Goal: Information Seeking & Learning: Learn about a topic

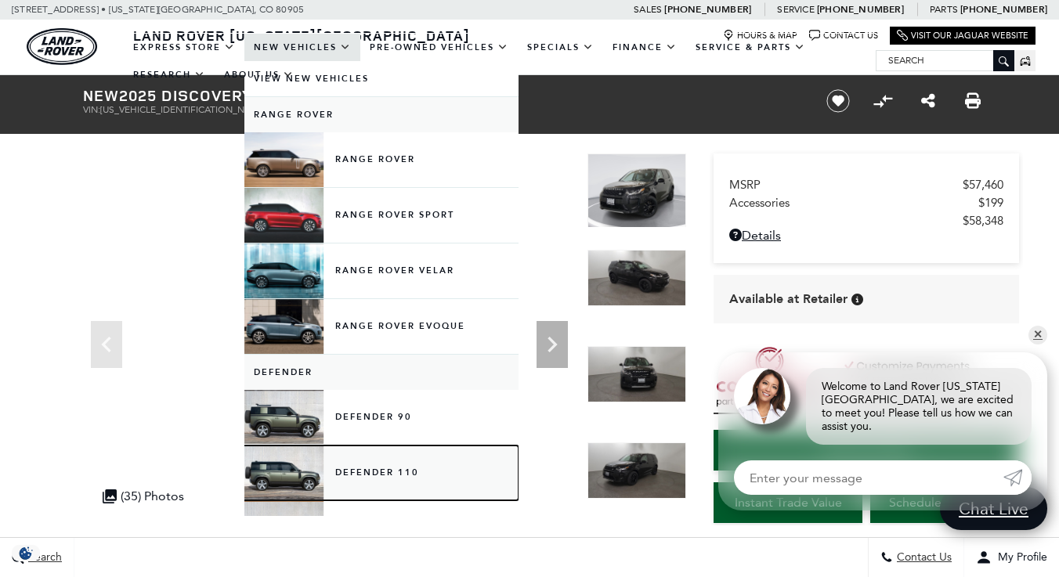
click at [354, 469] on link "Defender 110" at bounding box center [381, 473] width 274 height 55
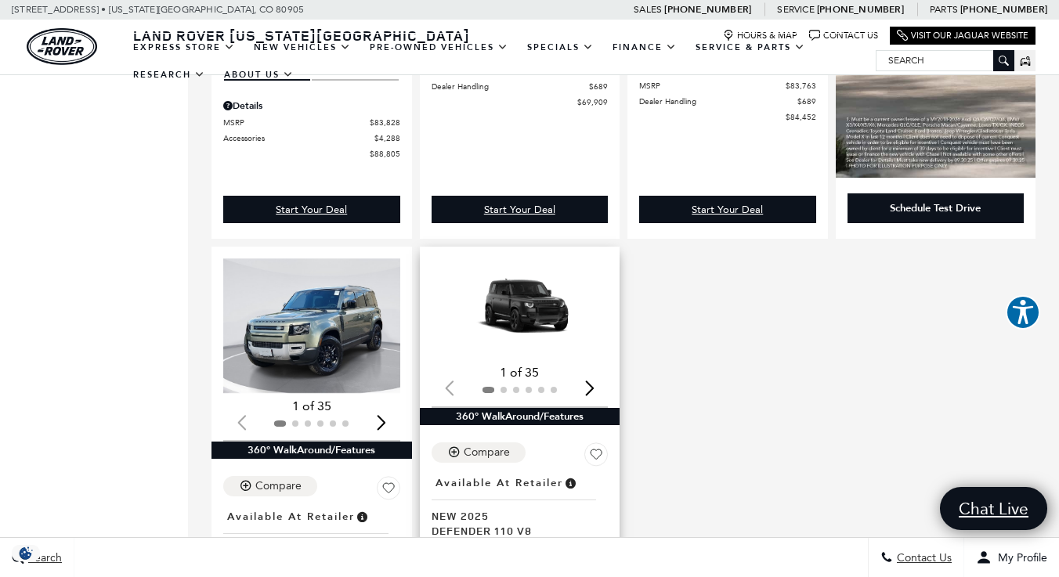
scroll to position [1175, 0]
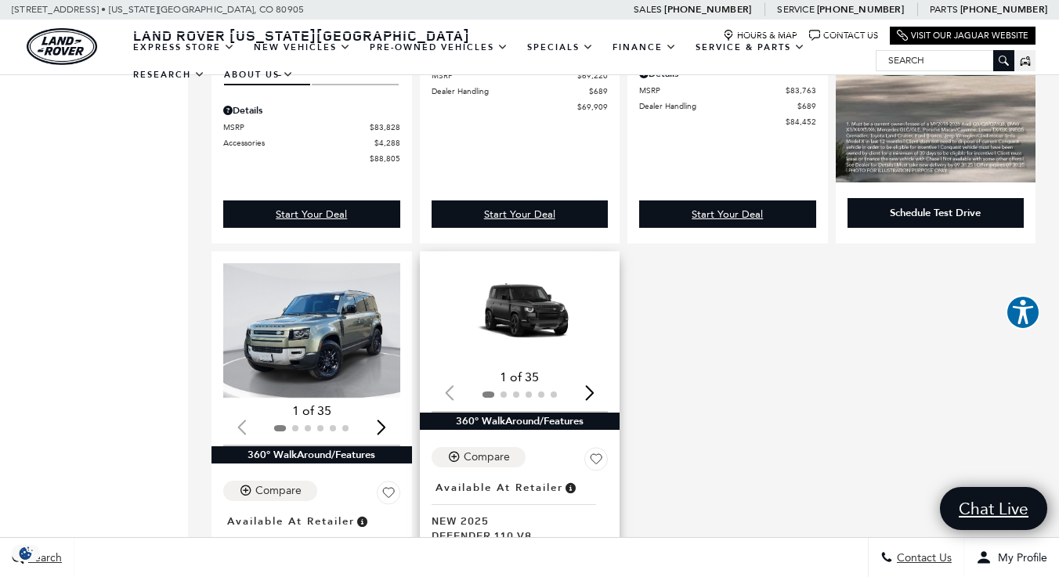
click at [530, 294] on img "1 / 2" at bounding box center [522, 313] width 180 height 101
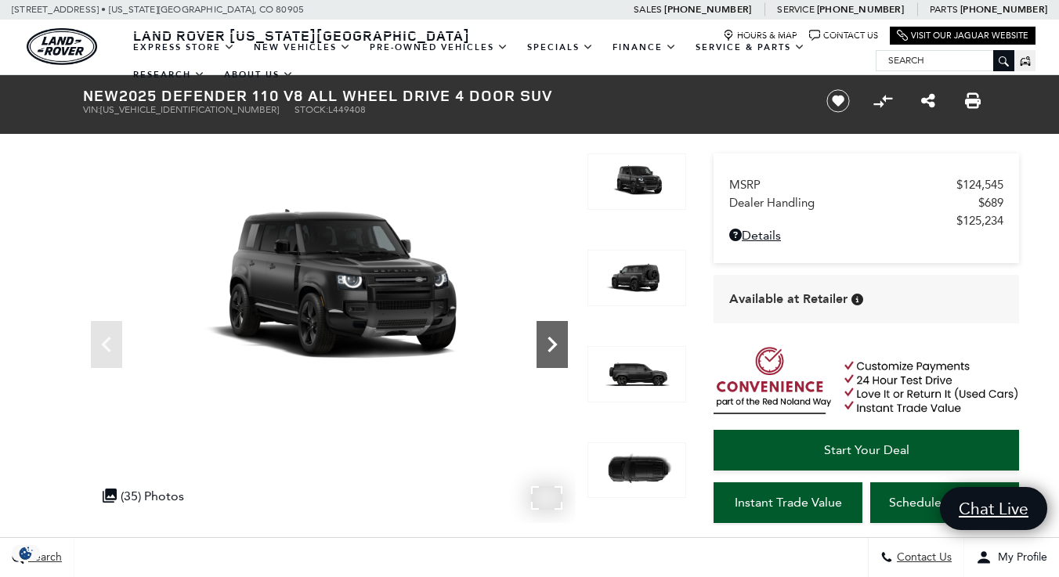
click at [555, 340] on icon "Next" at bounding box center [552, 344] width 31 height 31
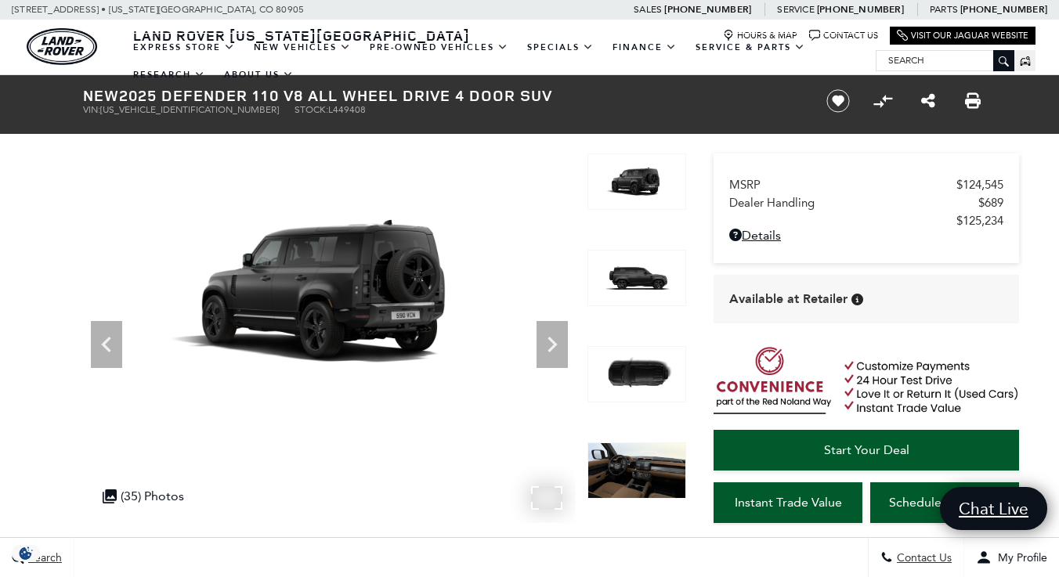
click at [360, 293] on img at bounding box center [329, 292] width 493 height 277
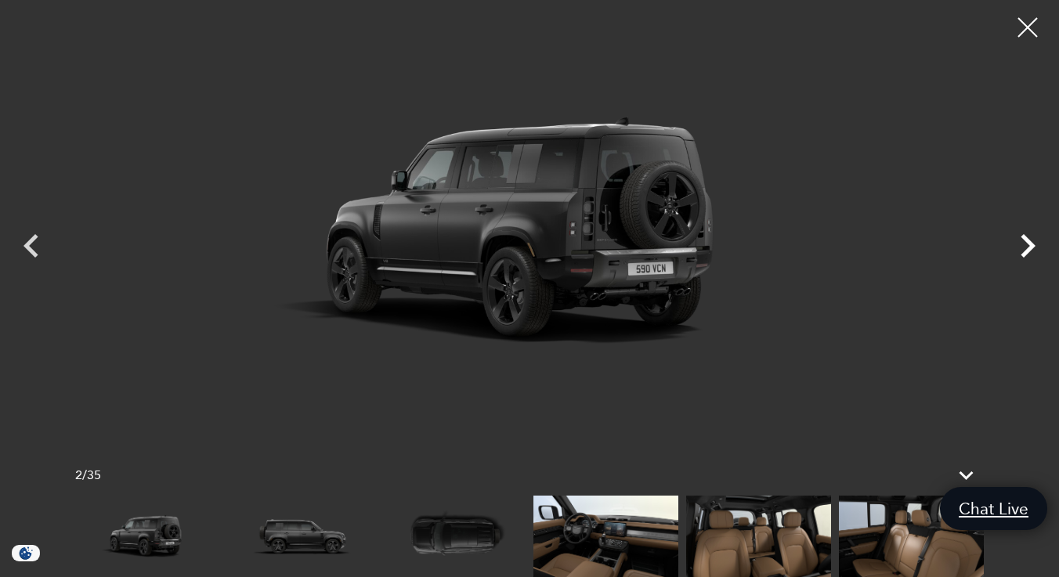
click at [1025, 237] on icon "Next" at bounding box center [1028, 245] width 15 height 23
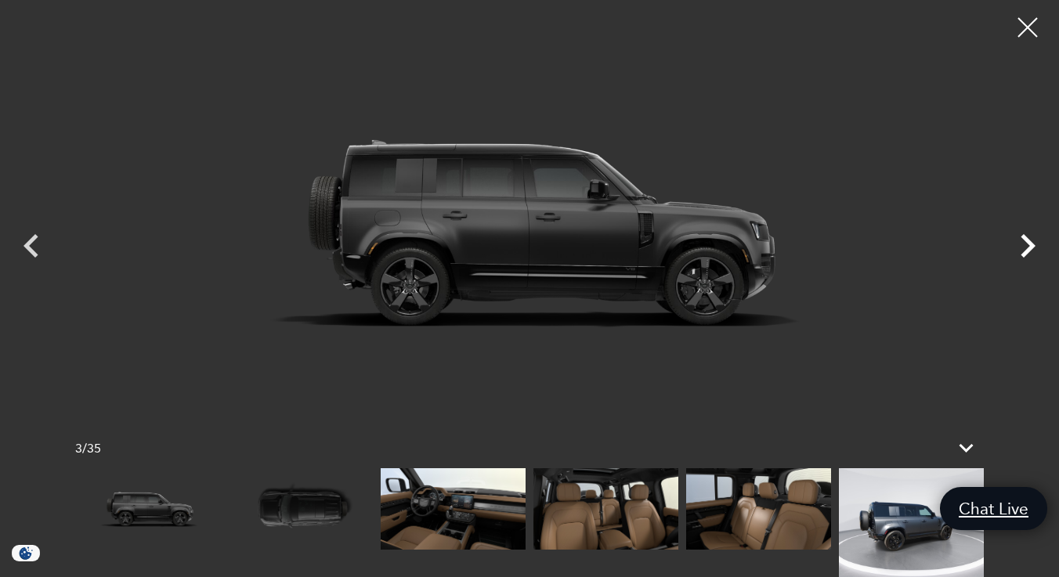
click at [1025, 237] on icon "Next" at bounding box center [1028, 245] width 15 height 23
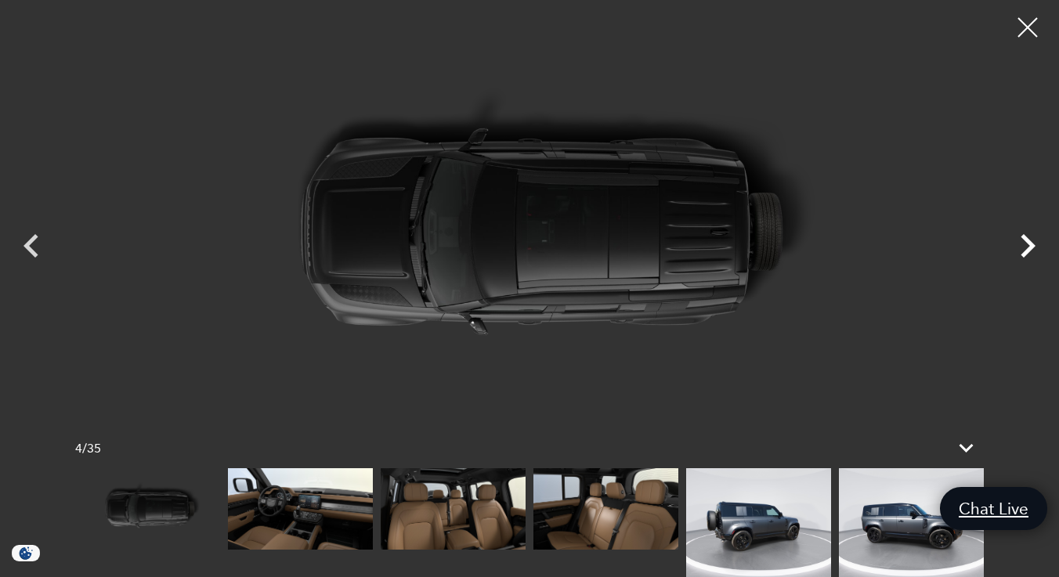
click at [1025, 237] on icon "Next" at bounding box center [1028, 245] width 15 height 23
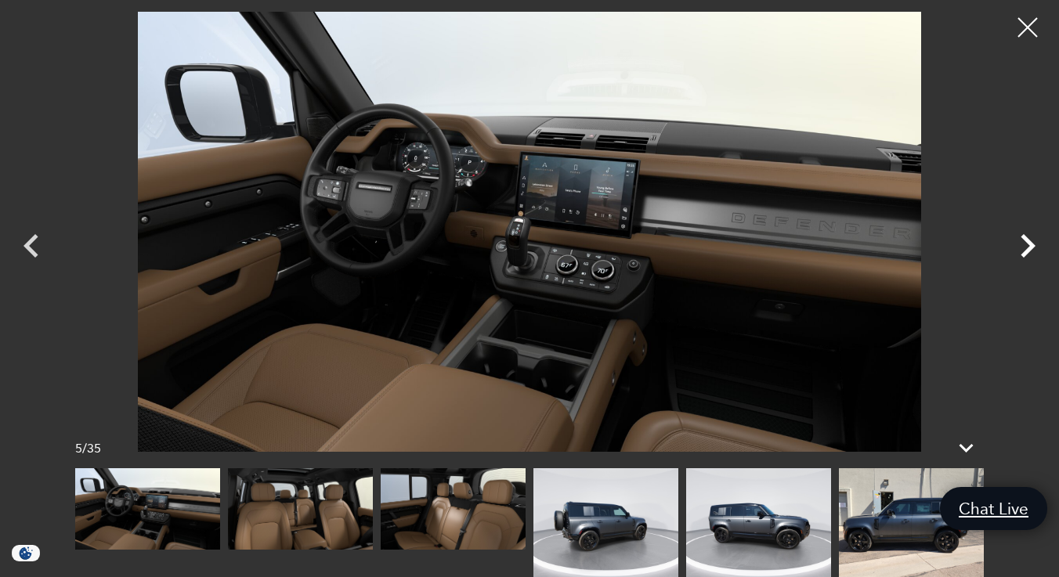
click at [1025, 237] on icon "Next" at bounding box center [1028, 245] width 15 height 23
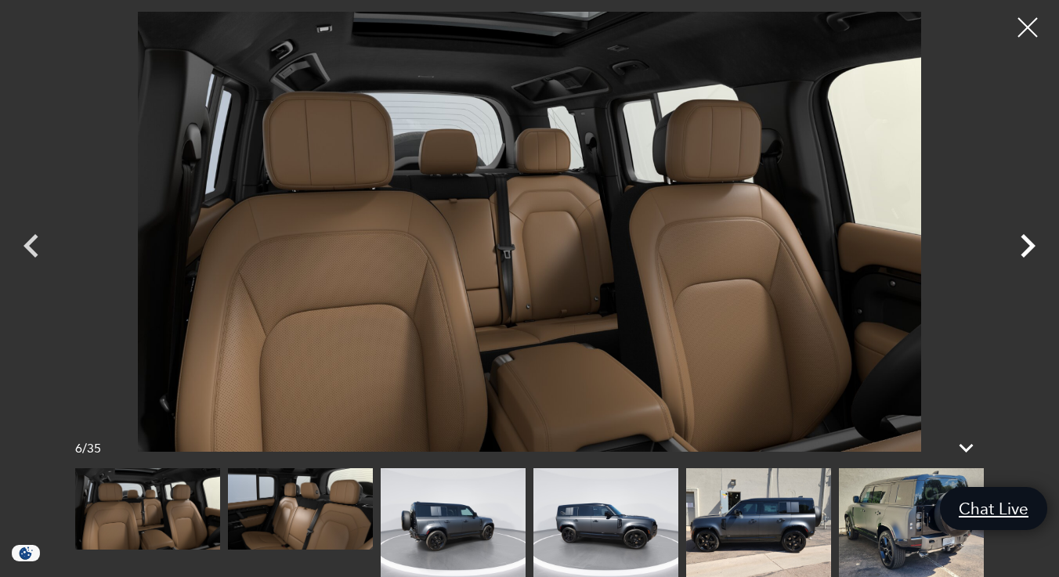
click at [1025, 237] on icon "Next" at bounding box center [1028, 245] width 15 height 23
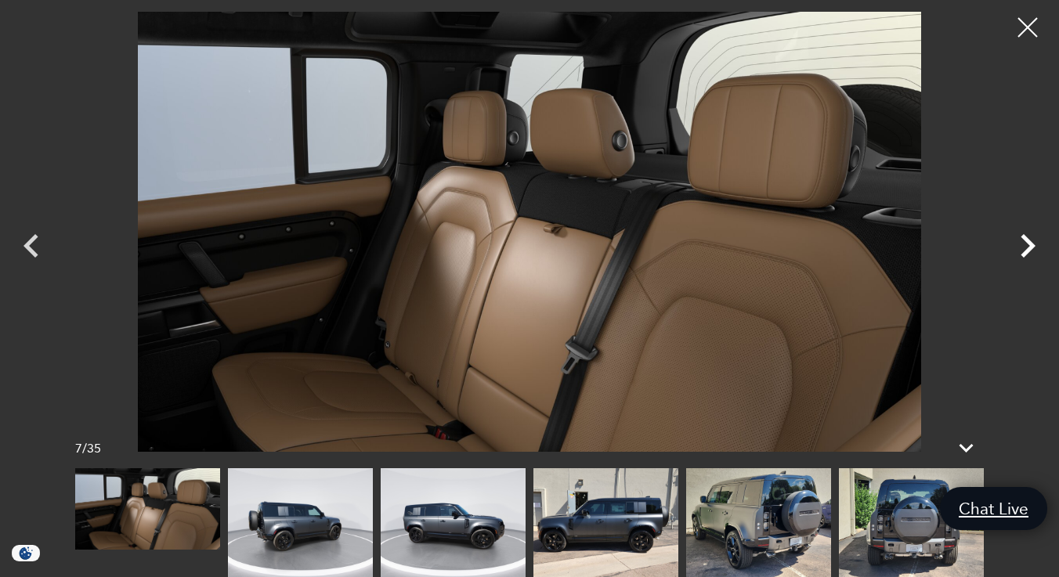
click at [1025, 237] on icon "Next" at bounding box center [1028, 245] width 15 height 23
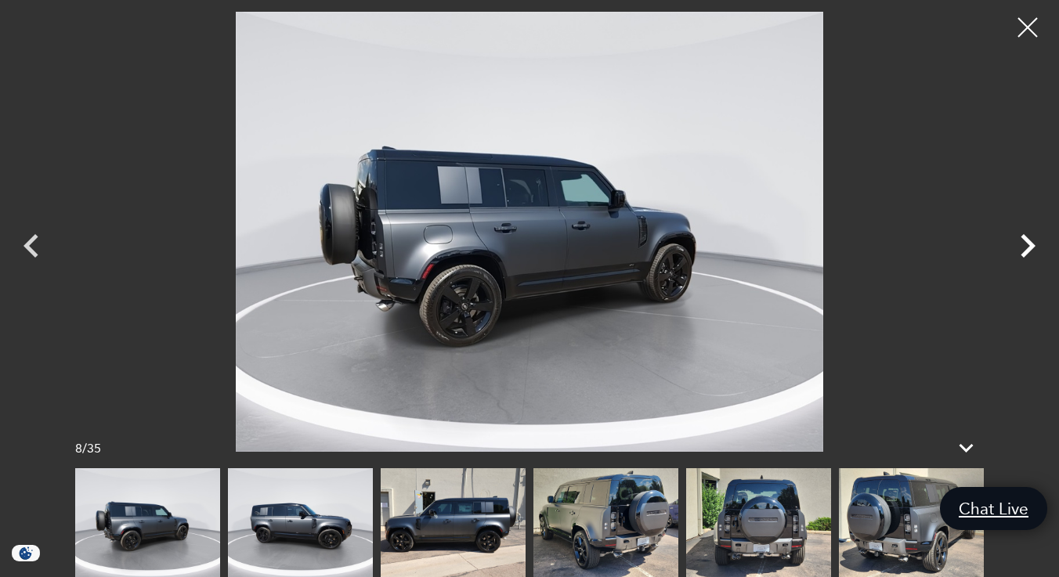
click at [1025, 237] on icon "Next" at bounding box center [1028, 245] width 15 height 23
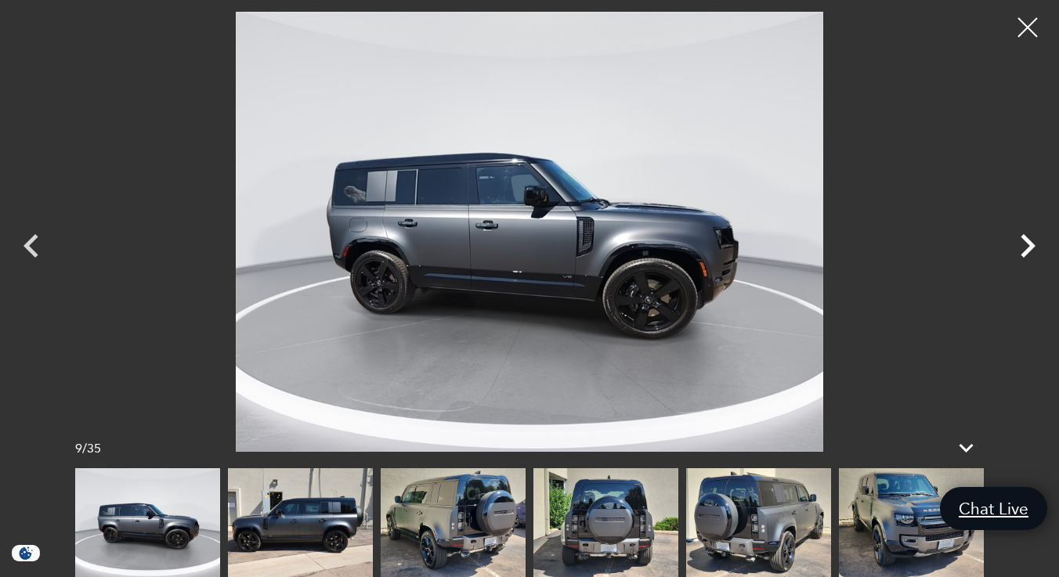
click at [1025, 237] on icon "Next" at bounding box center [1028, 245] width 15 height 23
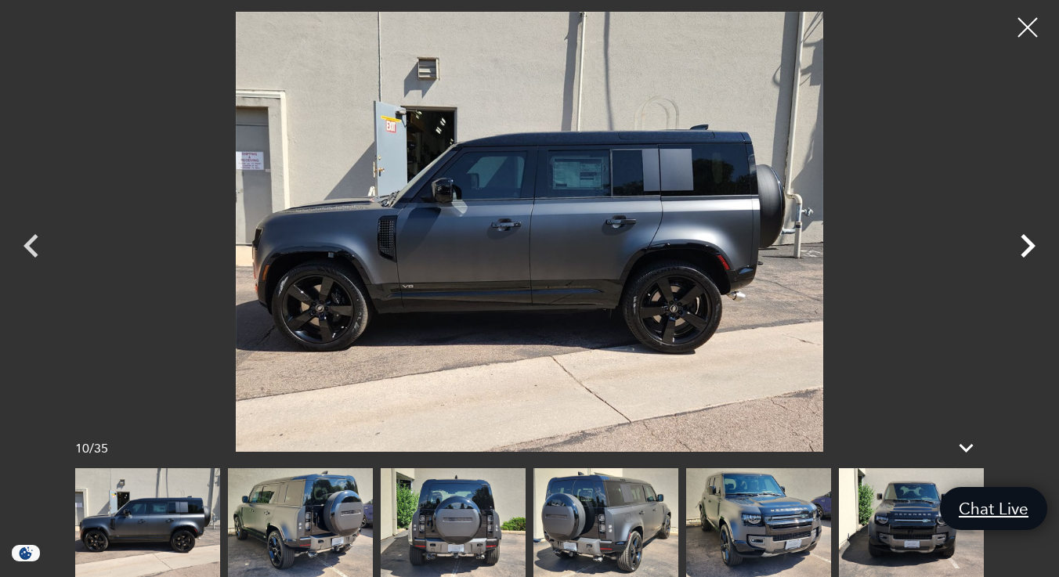
click at [1025, 237] on icon "Next" at bounding box center [1028, 245] width 15 height 23
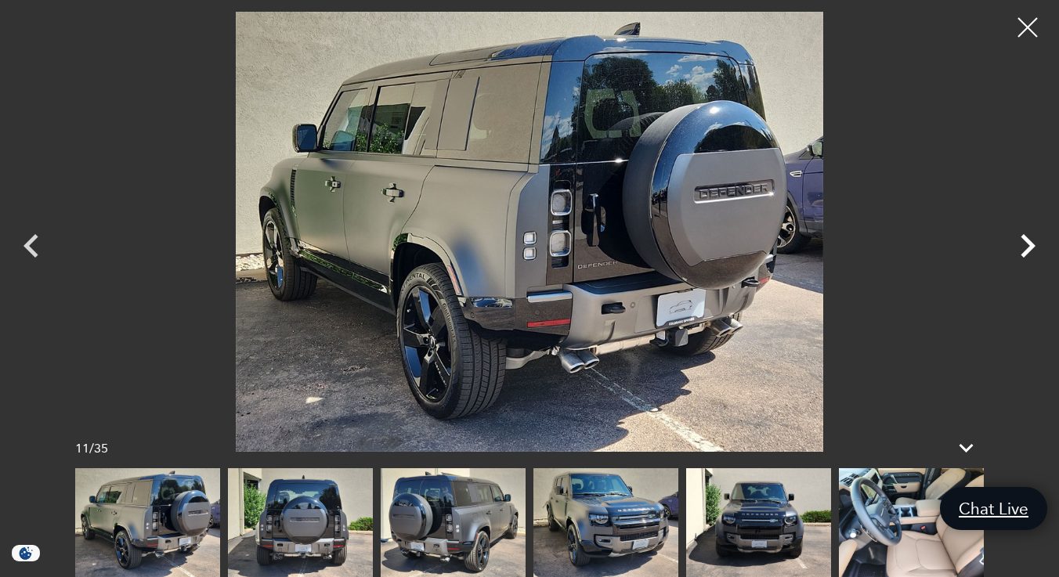
click at [1025, 237] on icon "Next" at bounding box center [1028, 245] width 15 height 23
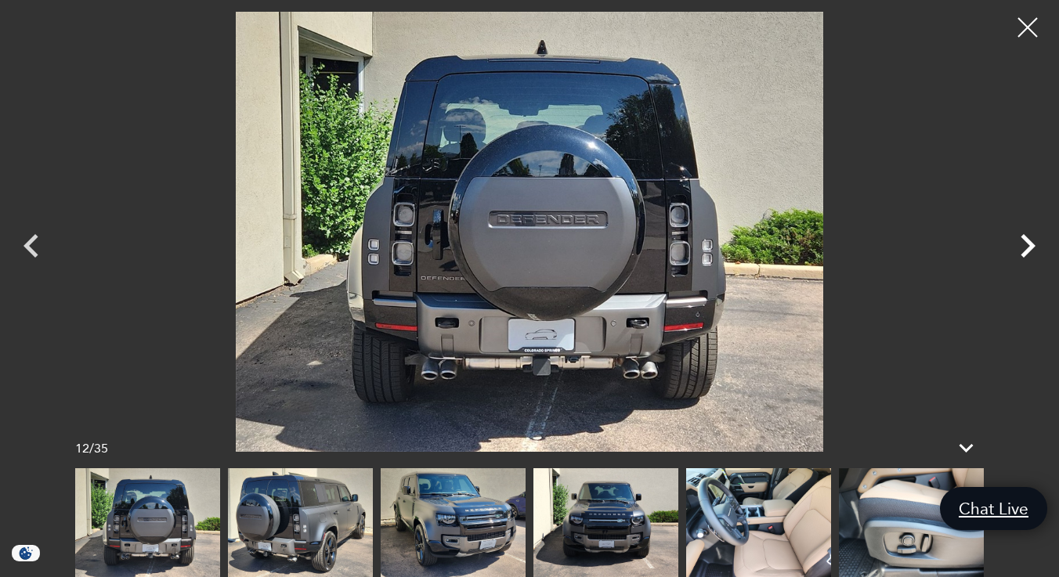
click at [1025, 237] on icon "Next" at bounding box center [1028, 245] width 15 height 23
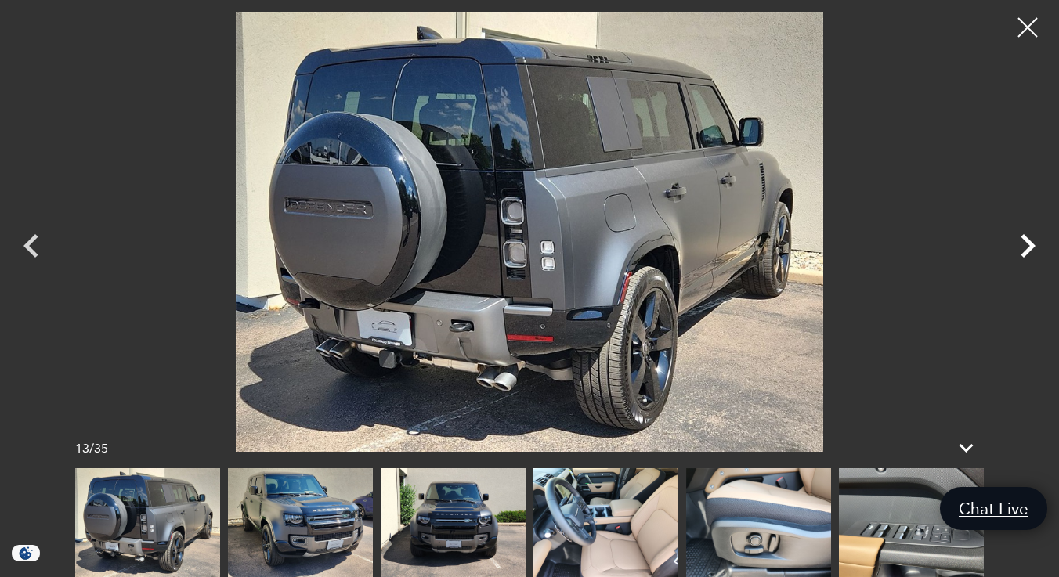
click at [1025, 237] on icon "Next" at bounding box center [1028, 245] width 15 height 23
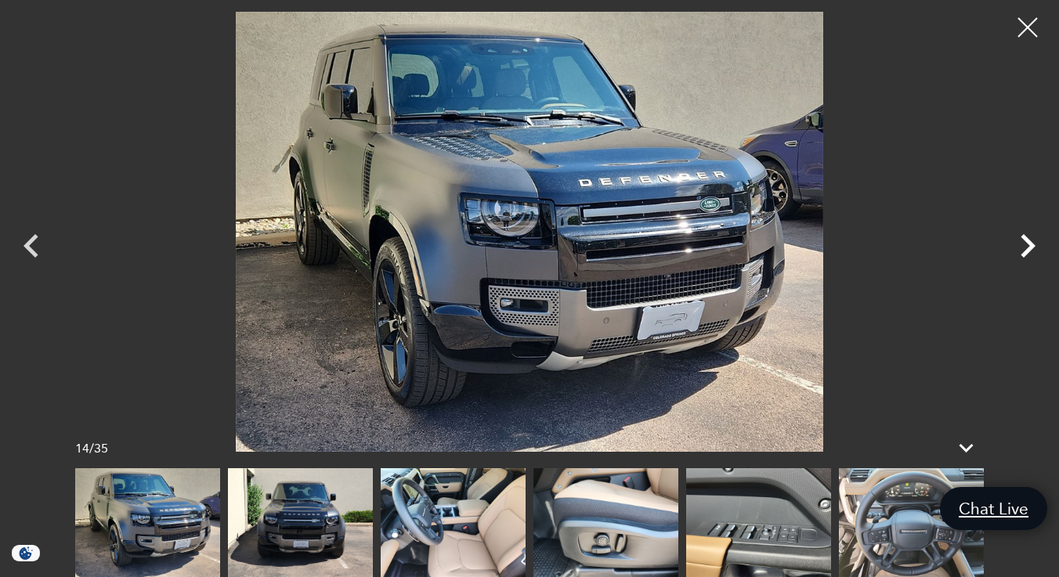
click at [1025, 237] on icon "Next" at bounding box center [1028, 245] width 15 height 23
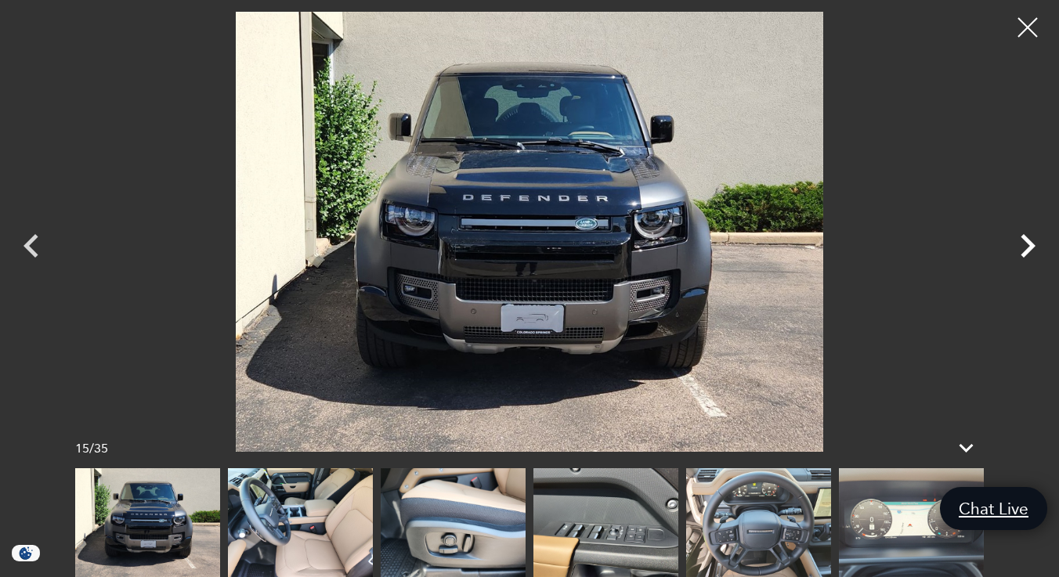
click at [1025, 237] on icon "Next" at bounding box center [1028, 245] width 15 height 23
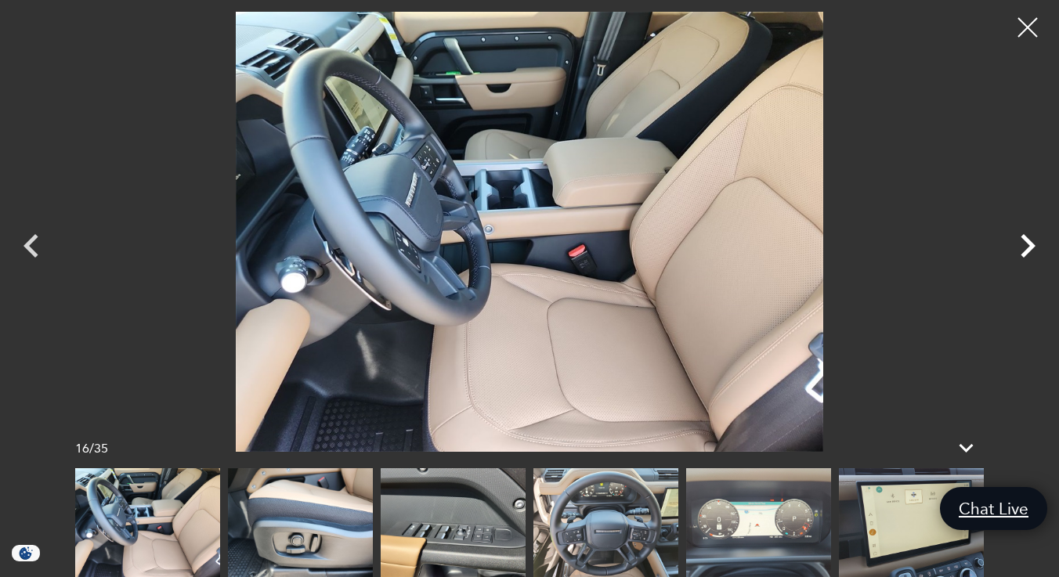
click at [1025, 237] on icon "Next" at bounding box center [1028, 245] width 15 height 23
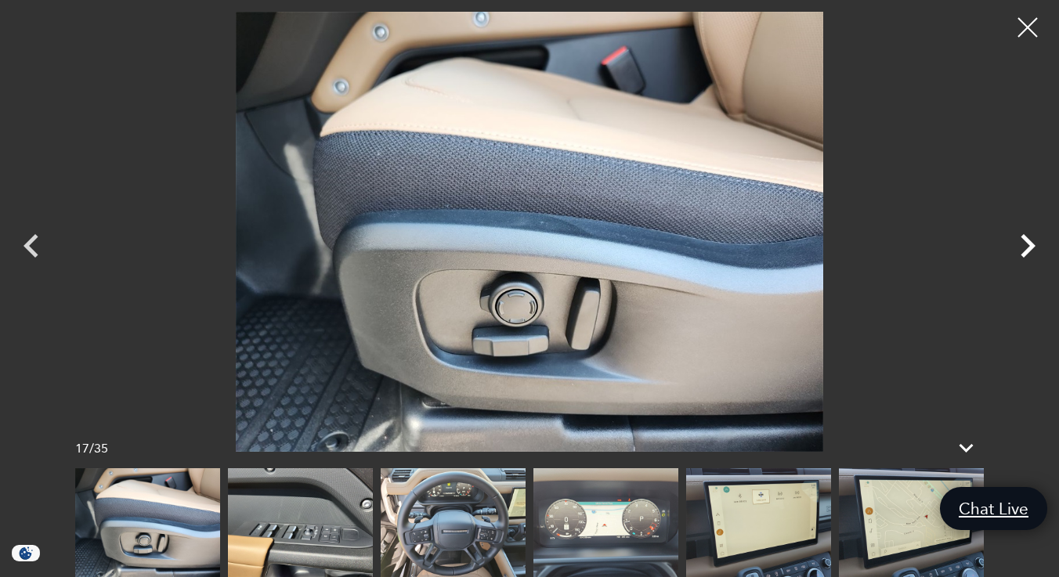
click at [1025, 237] on icon "Next" at bounding box center [1028, 245] width 15 height 23
